Goal: Find specific page/section: Find specific page/section

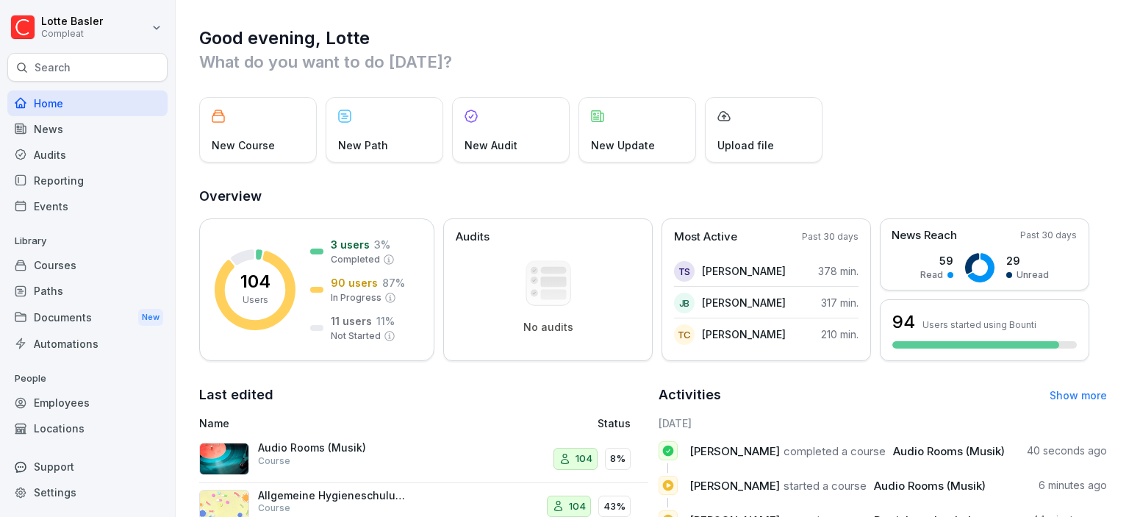
click at [32, 400] on div "Employees" at bounding box center [87, 403] width 160 height 26
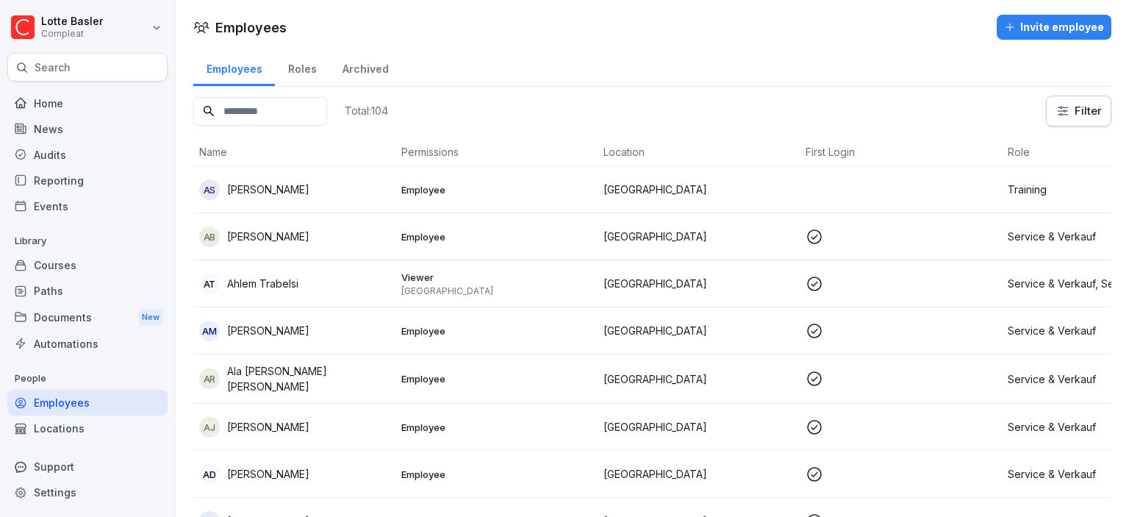
click at [276, 115] on input at bounding box center [260, 111] width 134 height 29
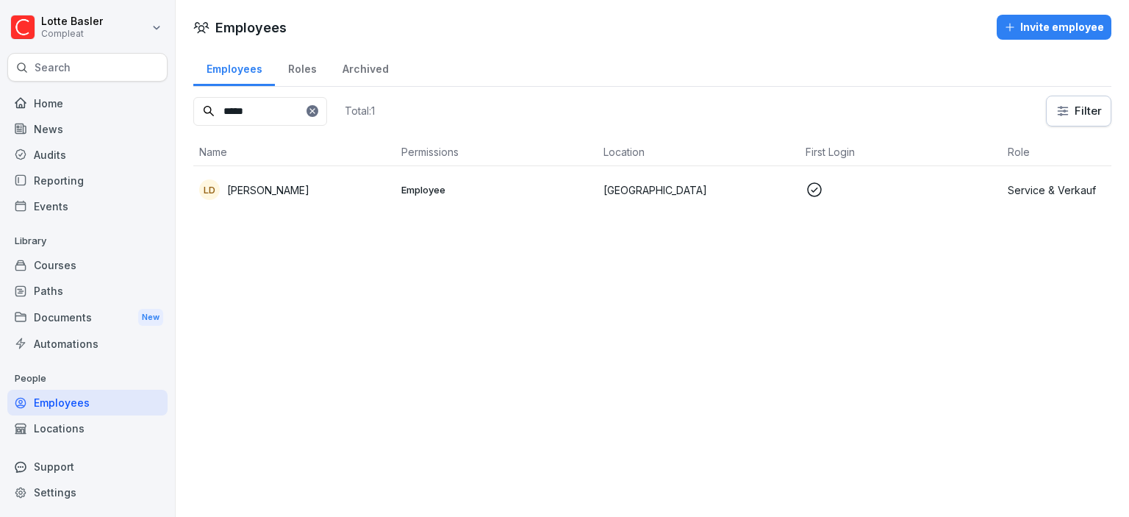
type input "*****"
click at [537, 194] on p "Employee" at bounding box center [496, 189] width 190 height 13
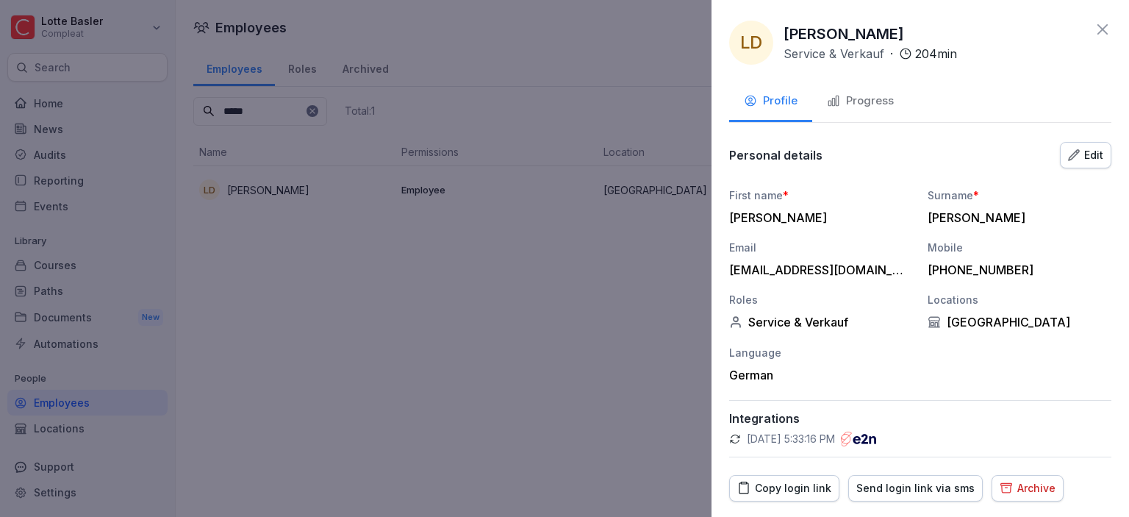
scroll to position [45, 0]
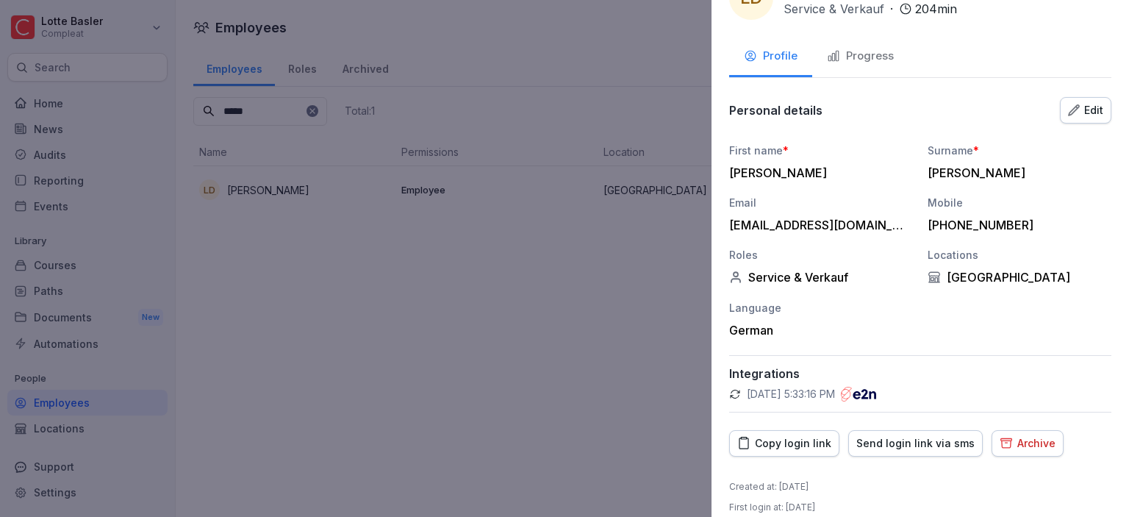
click at [861, 56] on div "Progress" at bounding box center [860, 56] width 67 height 17
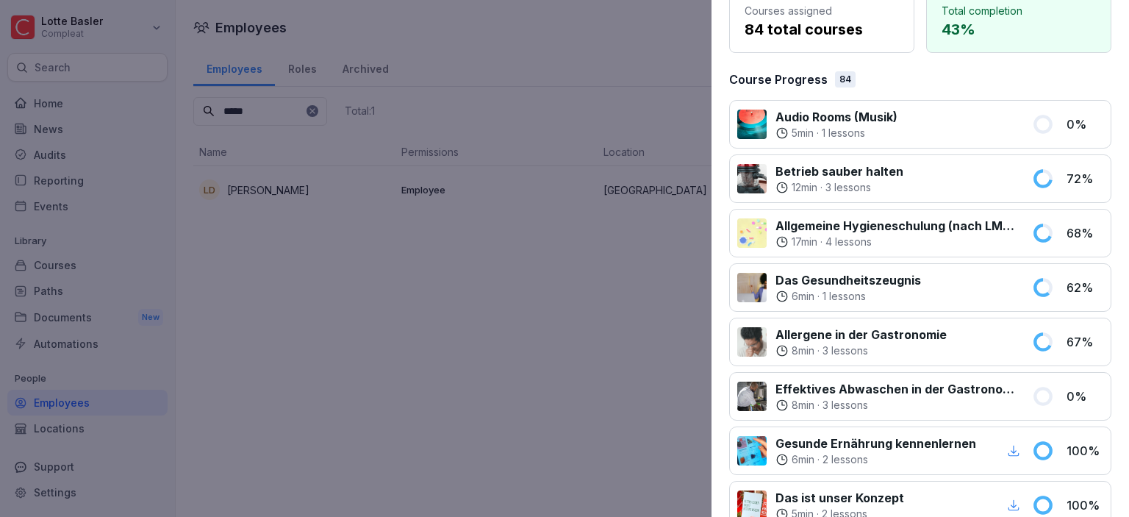
scroll to position [0, 0]
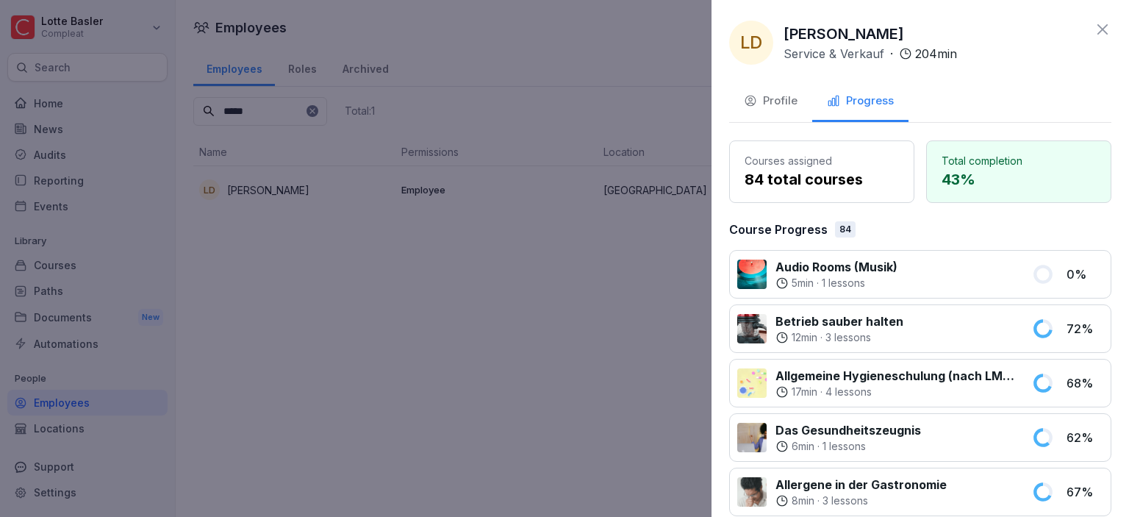
click at [1111, 31] on div "LD [PERSON_NAME] Service & Verkauf · 204 min Profile Progress Courses assigned …" at bounding box center [919, 258] width 417 height 517
click at [1087, 29] on div "LD [PERSON_NAME] Service & Verkauf · 204 min" at bounding box center [920, 43] width 382 height 44
click at [1098, 29] on icon at bounding box center [1103, 30] width 18 height 18
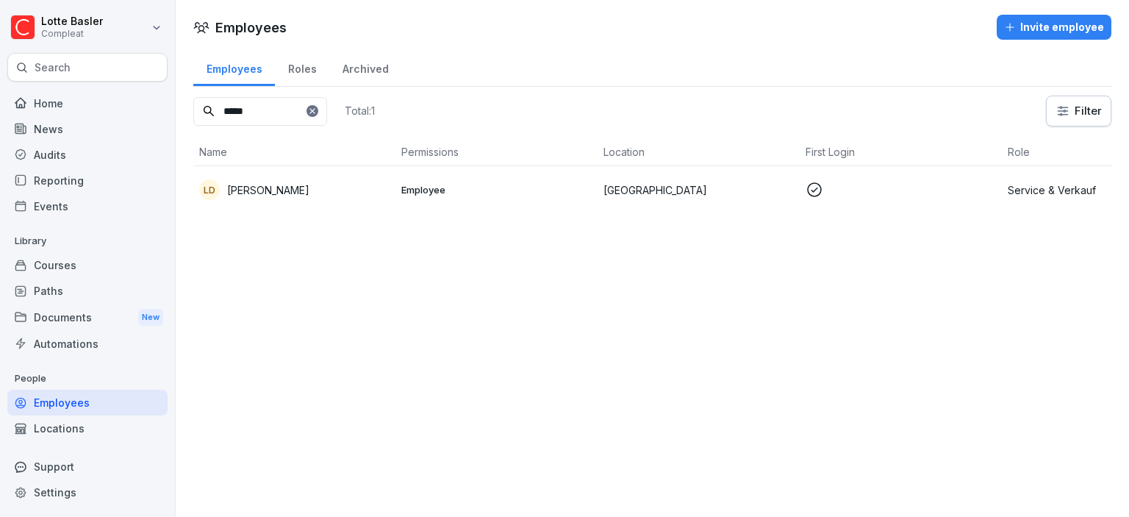
click at [318, 115] on div at bounding box center [312, 111] width 12 height 12
